Goal: Task Accomplishment & Management: Manage account settings

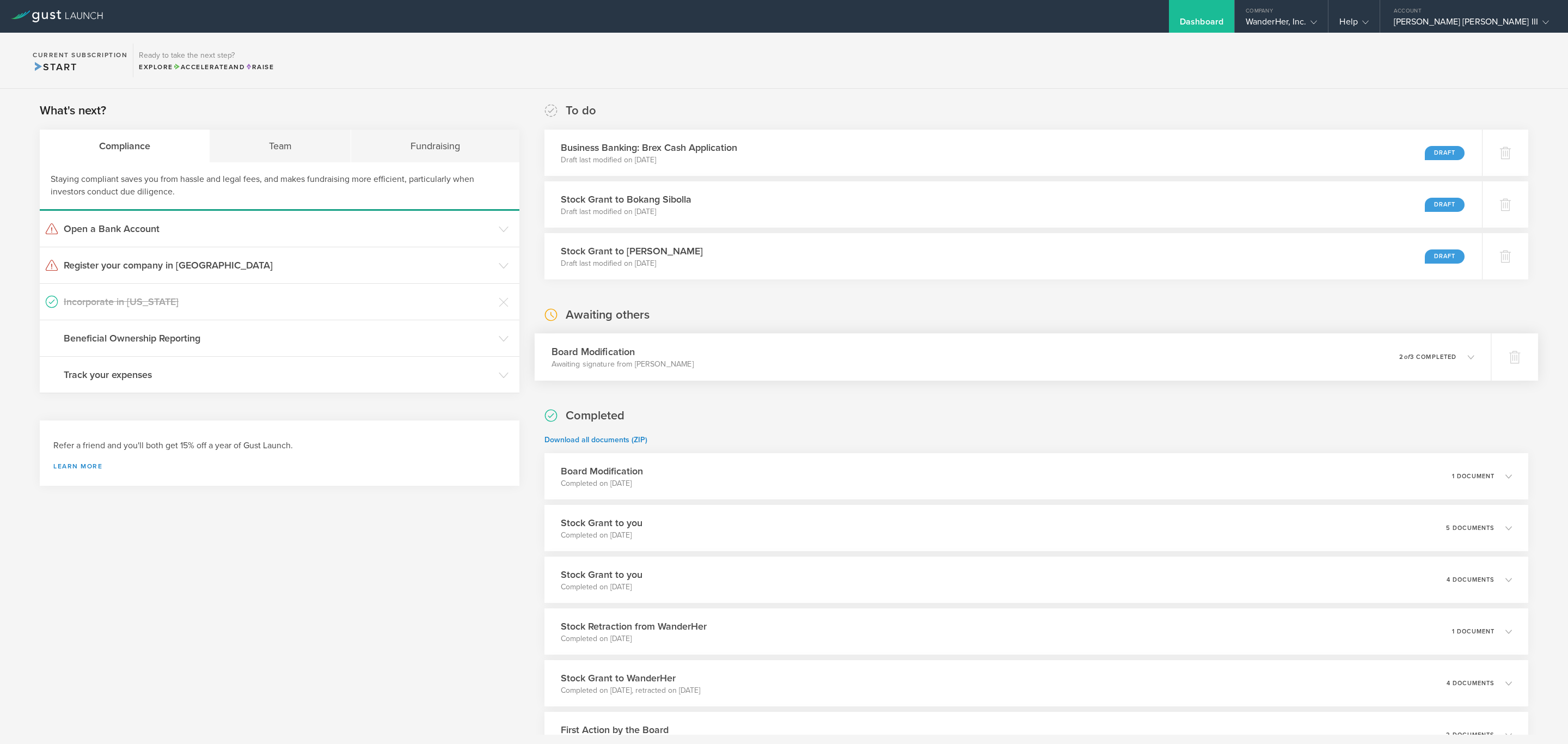
click at [729, 370] on div "Board Modification Awaiting signature from [PERSON_NAME] Moral 0 undeliverable …" at bounding box center [1012, 356] width 956 height 47
